Goal: Information Seeking & Learning: Find specific fact

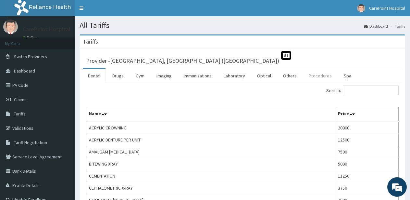
click at [320, 77] on link "Procedures" at bounding box center [319, 76] width 33 height 14
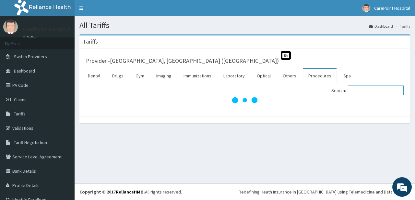
click at [358, 92] on input "Search:" at bounding box center [376, 90] width 56 height 10
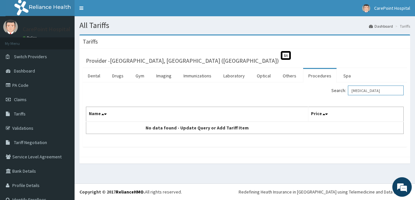
drag, startPoint x: 378, startPoint y: 91, endPoint x: 287, endPoint y: 91, distance: 90.5
click at [348, 91] on input "[MEDICAL_DATA]" at bounding box center [376, 90] width 56 height 10
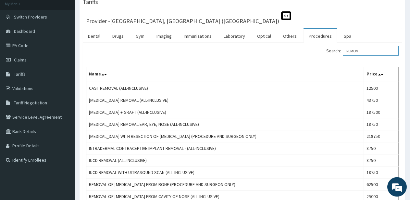
scroll to position [33, 0]
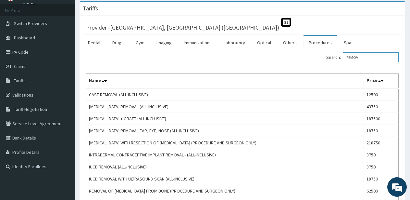
drag, startPoint x: 372, startPoint y: 60, endPoint x: 332, endPoint y: 61, distance: 39.9
click at [343, 61] on input "REMOV" at bounding box center [371, 57] width 56 height 10
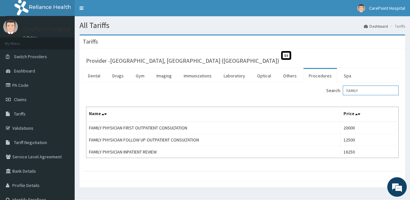
type input "FAMILY"
click at [26, 87] on link "PA Code" at bounding box center [37, 85] width 75 height 14
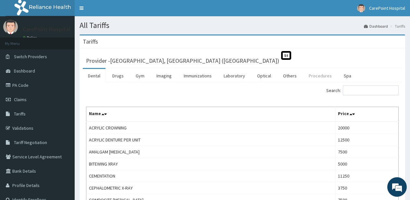
click at [327, 79] on link "Procedures" at bounding box center [319, 76] width 33 height 14
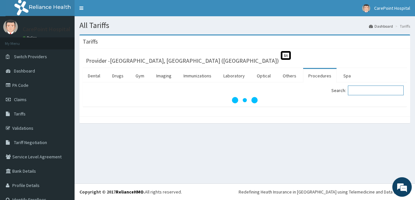
click at [363, 88] on input "Search:" at bounding box center [376, 90] width 56 height 10
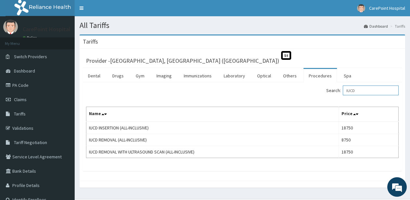
type input "IUCD"
